Goal: Information Seeking & Learning: Check status

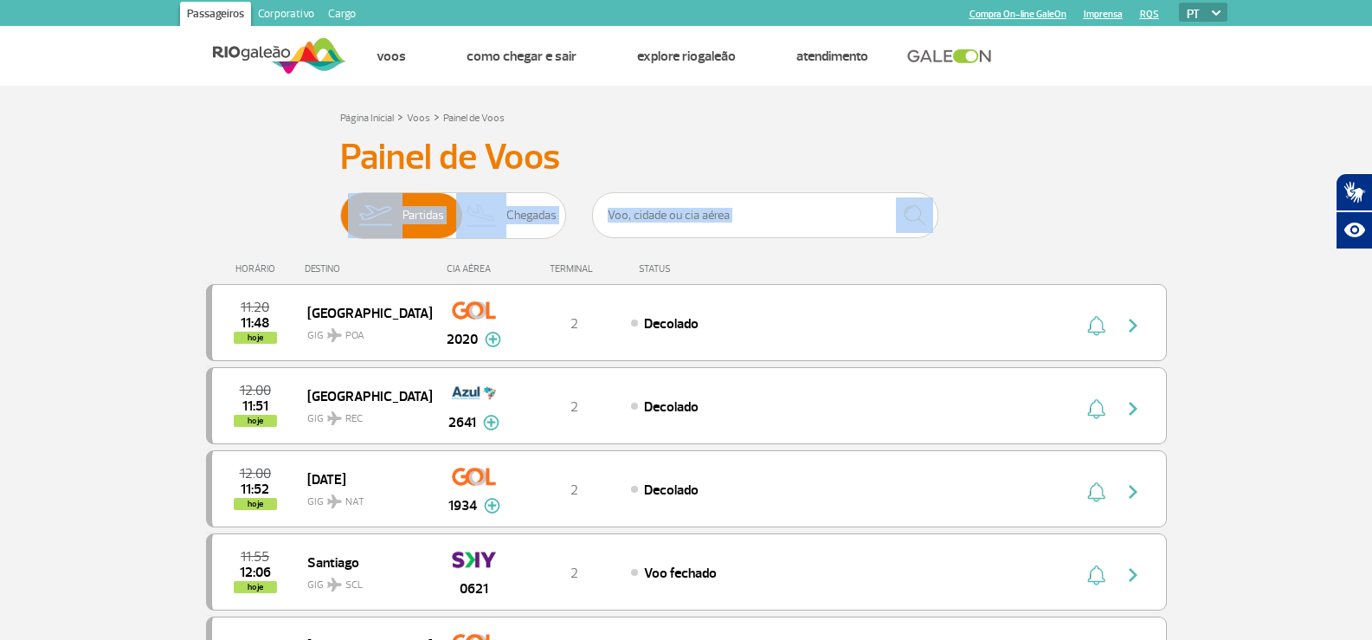
drag, startPoint x: 94, startPoint y: 269, endPoint x: 147, endPoint y: 173, distance: 109.6
click at [763, 226] on input "text" at bounding box center [765, 215] width 346 height 46
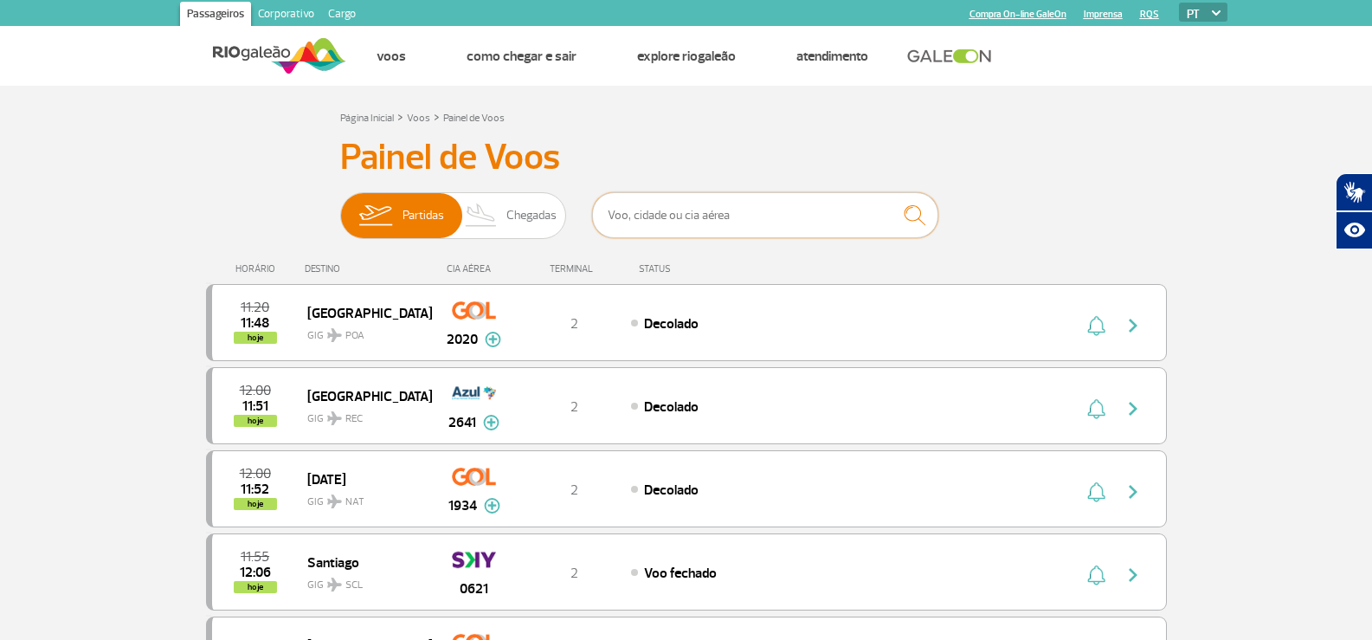
click at [763, 226] on input "text" at bounding box center [765, 215] width 346 height 46
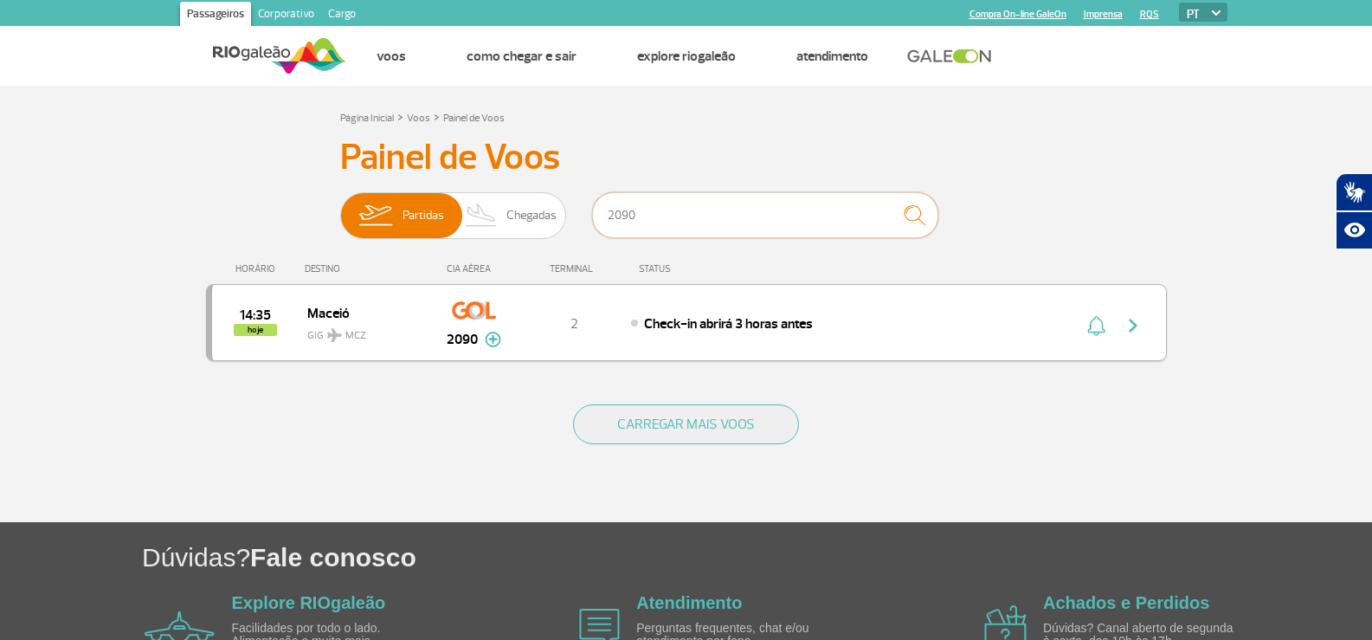
type input "2090"
click at [1127, 330] on img "button" at bounding box center [1133, 325] width 21 height 21
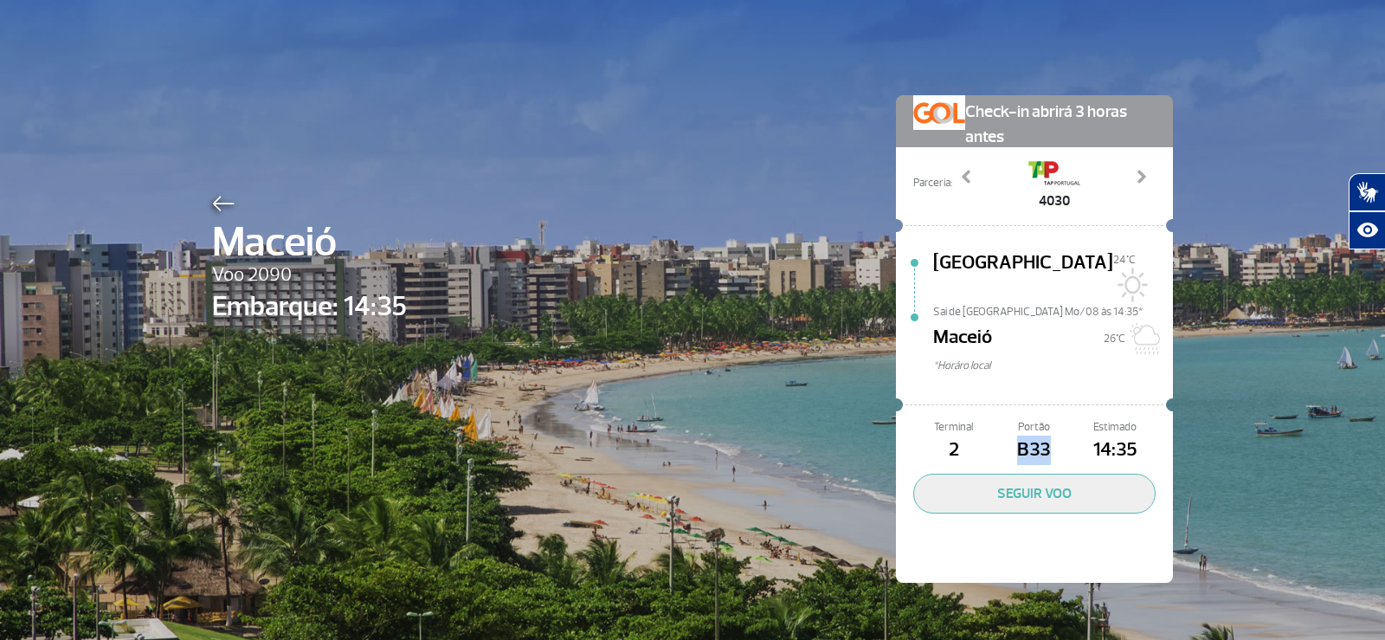
drag, startPoint x: 1013, startPoint y: 434, endPoint x: 1040, endPoint y: 420, distance: 30.2
click at [1040, 435] on span "B33" at bounding box center [1034, 449] width 80 height 29
click at [216, 219] on span "Maceió" at bounding box center [309, 242] width 195 height 62
click at [214, 203] on img at bounding box center [223, 204] width 23 height 16
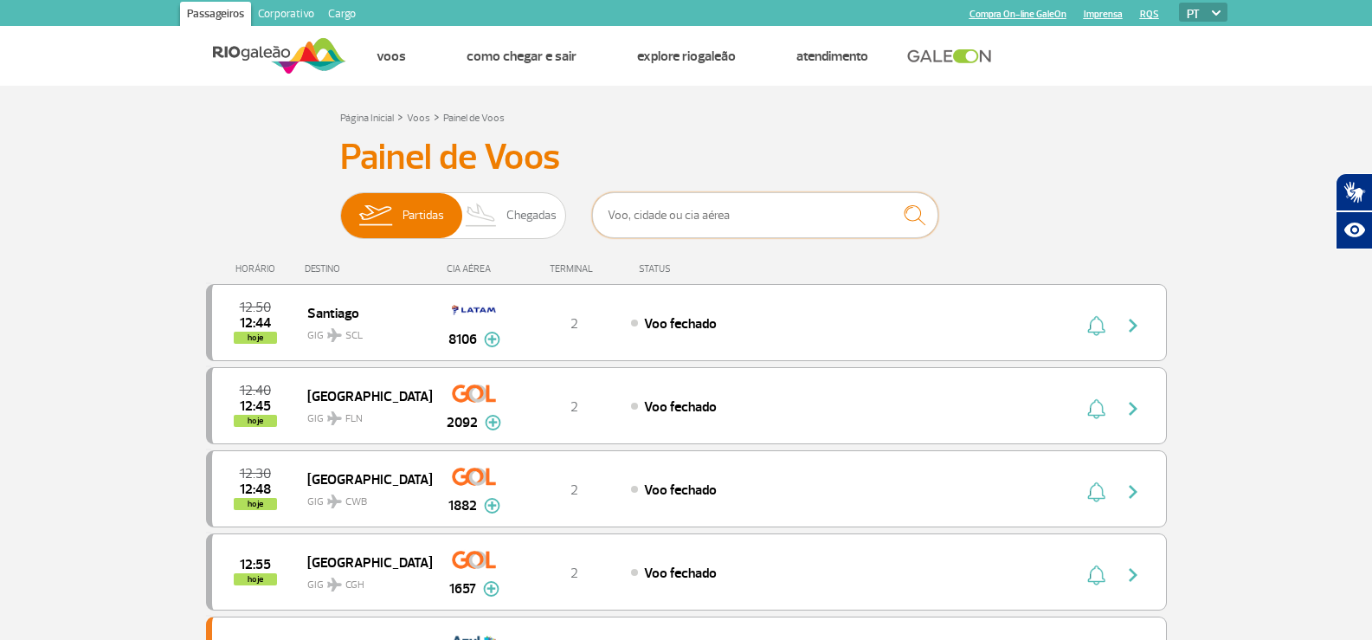
click at [671, 217] on input "text" at bounding box center [765, 215] width 346 height 46
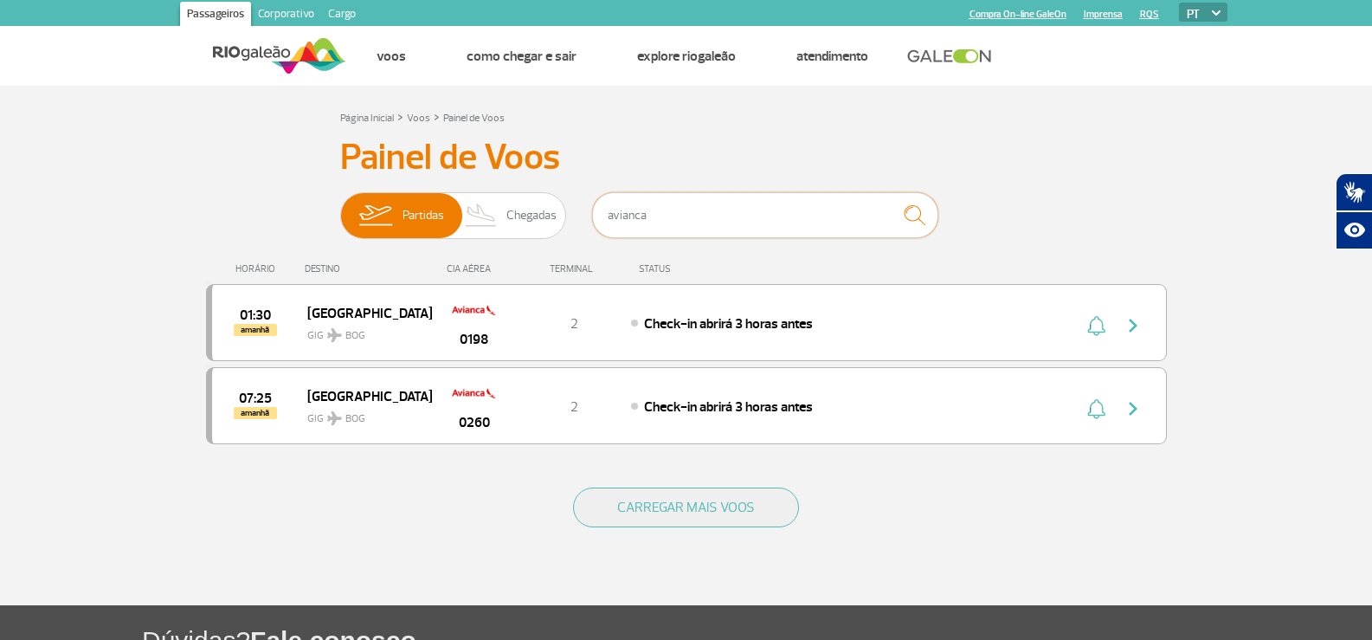
click at [689, 216] on input "avianca" at bounding box center [765, 215] width 346 height 46
click at [681, 215] on input "copa" at bounding box center [765, 215] width 346 height 46
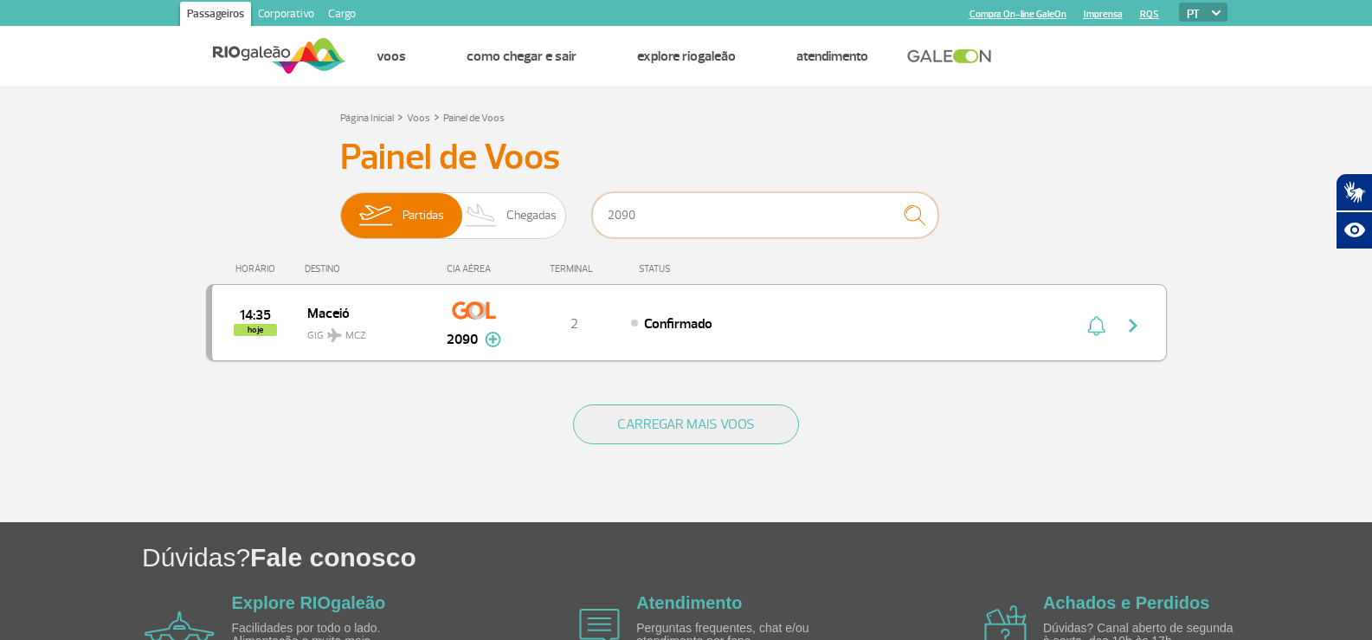
type input "2090"
click at [767, 308] on div "14:35 hoje Maceió GIG MCZ 2090 2 Confirmado Parcerias: TAP Portugal 4005 TAP Po…" at bounding box center [686, 322] width 961 height 77
click at [1121, 318] on button "button" at bounding box center [1137, 323] width 40 height 28
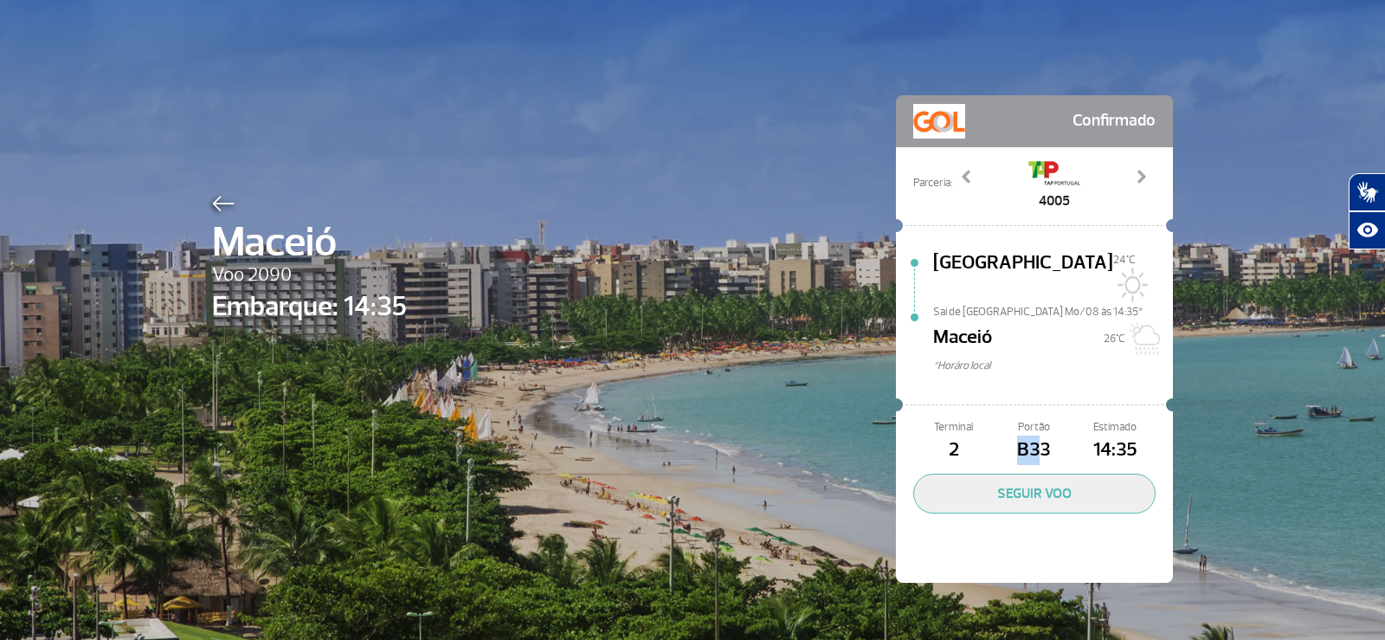
drag, startPoint x: 1014, startPoint y: 431, endPoint x: 1040, endPoint y: 430, distance: 26.0
click at [1040, 435] on span "B33" at bounding box center [1034, 449] width 80 height 29
click at [1041, 435] on span "B33" at bounding box center [1034, 449] width 80 height 29
